Goal: Task Accomplishment & Management: Manage account settings

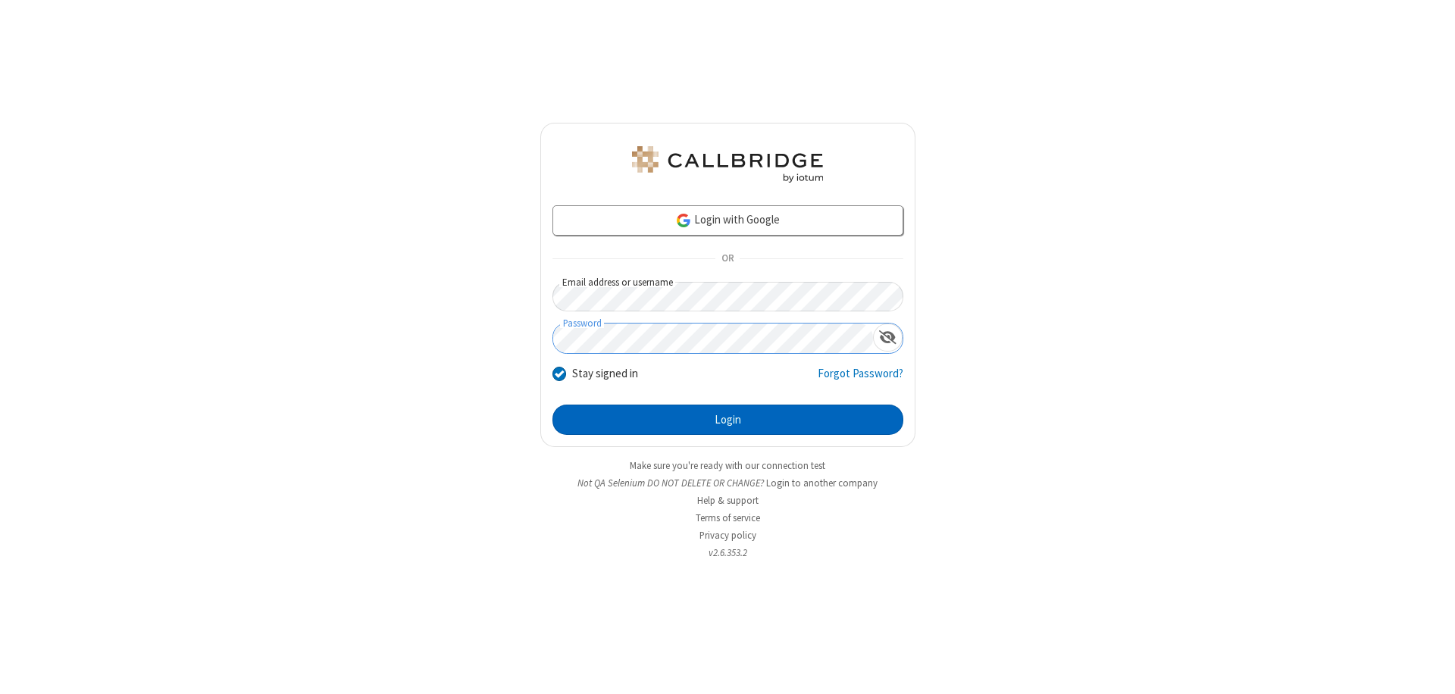
click at [728, 420] on button "Login" at bounding box center [727, 420] width 351 height 30
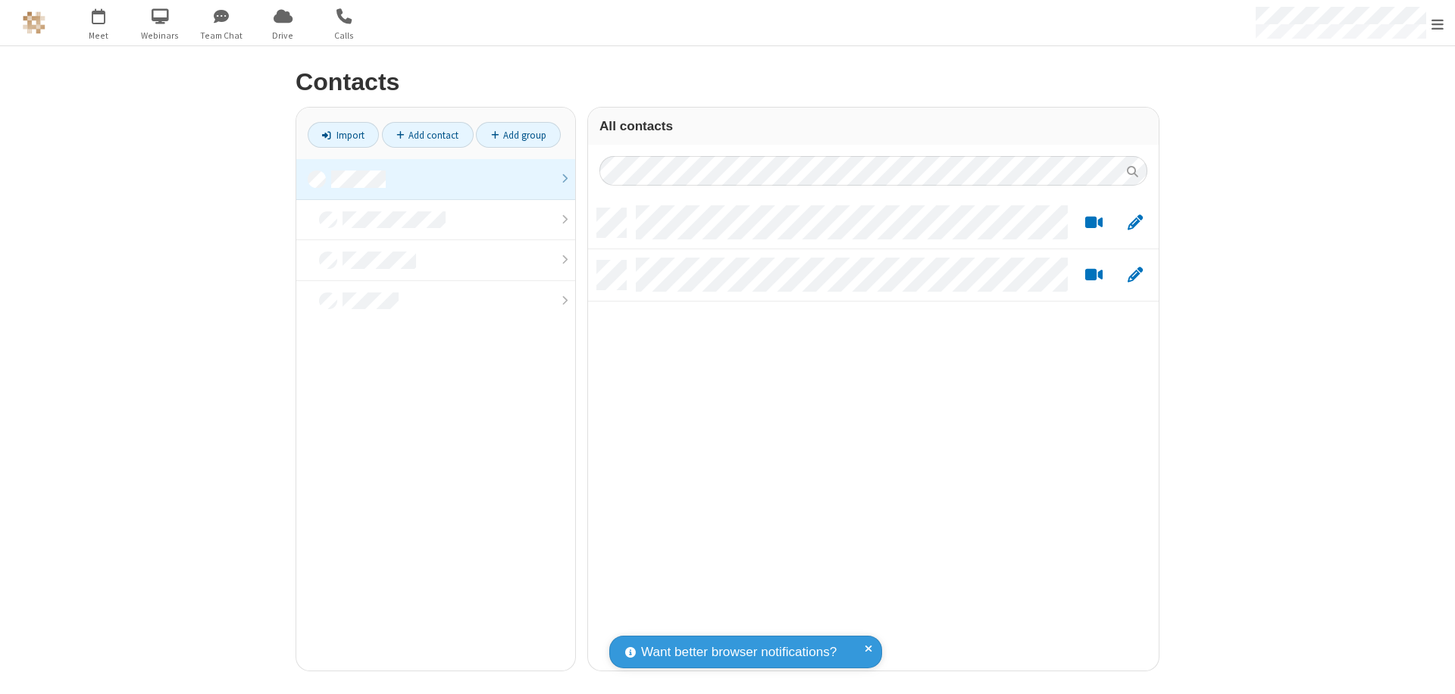
scroll to position [462, 559]
click at [436, 179] on link at bounding box center [435, 179] width 279 height 41
click at [427, 135] on link "Add contact" at bounding box center [428, 135] width 92 height 26
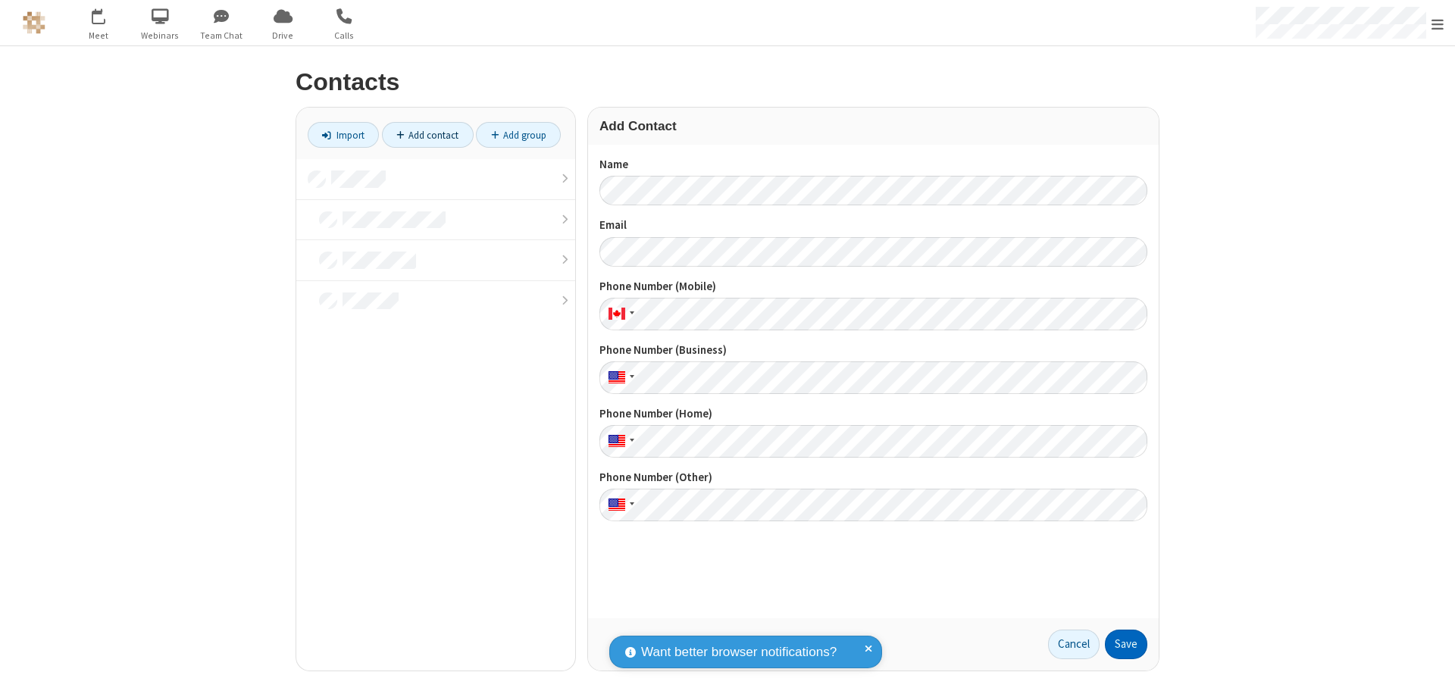
click at [1126, 644] on button "Save" at bounding box center [1126, 645] width 42 height 30
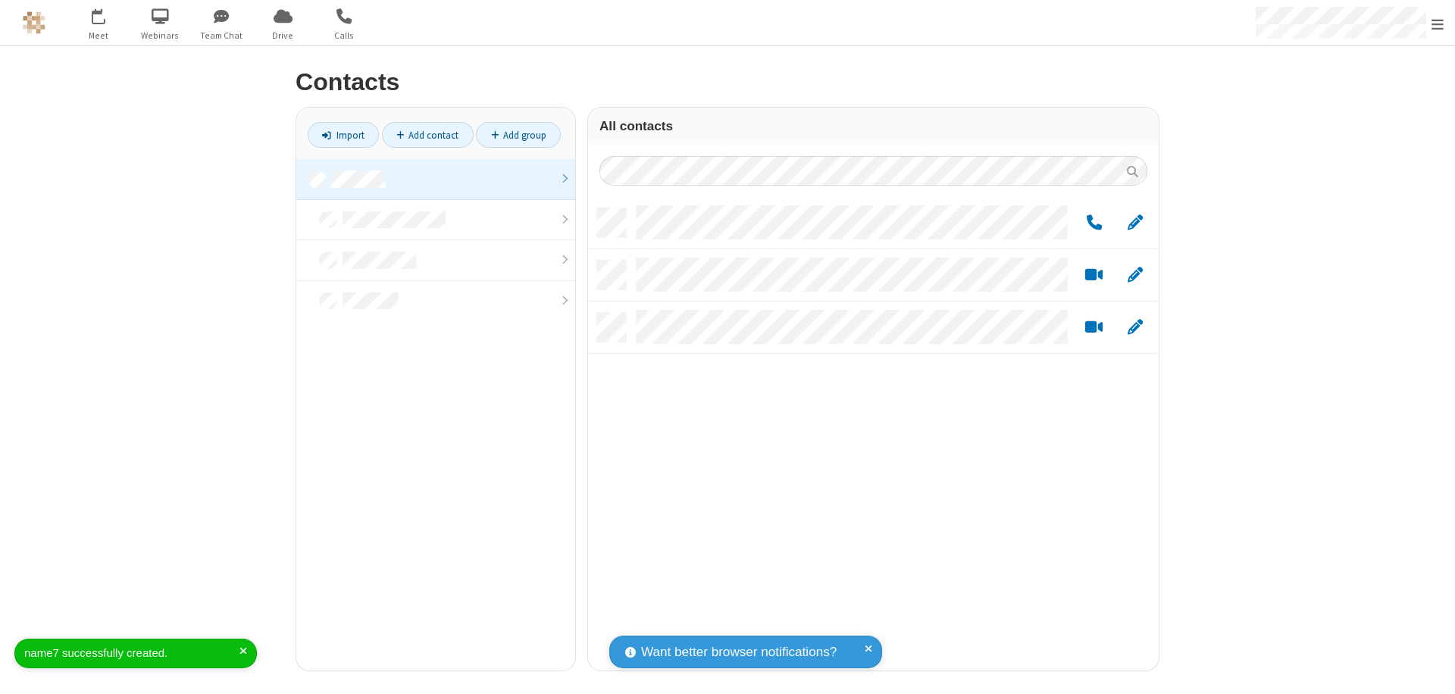
scroll to position [462, 559]
